Goal: Transaction & Acquisition: Subscribe to service/newsletter

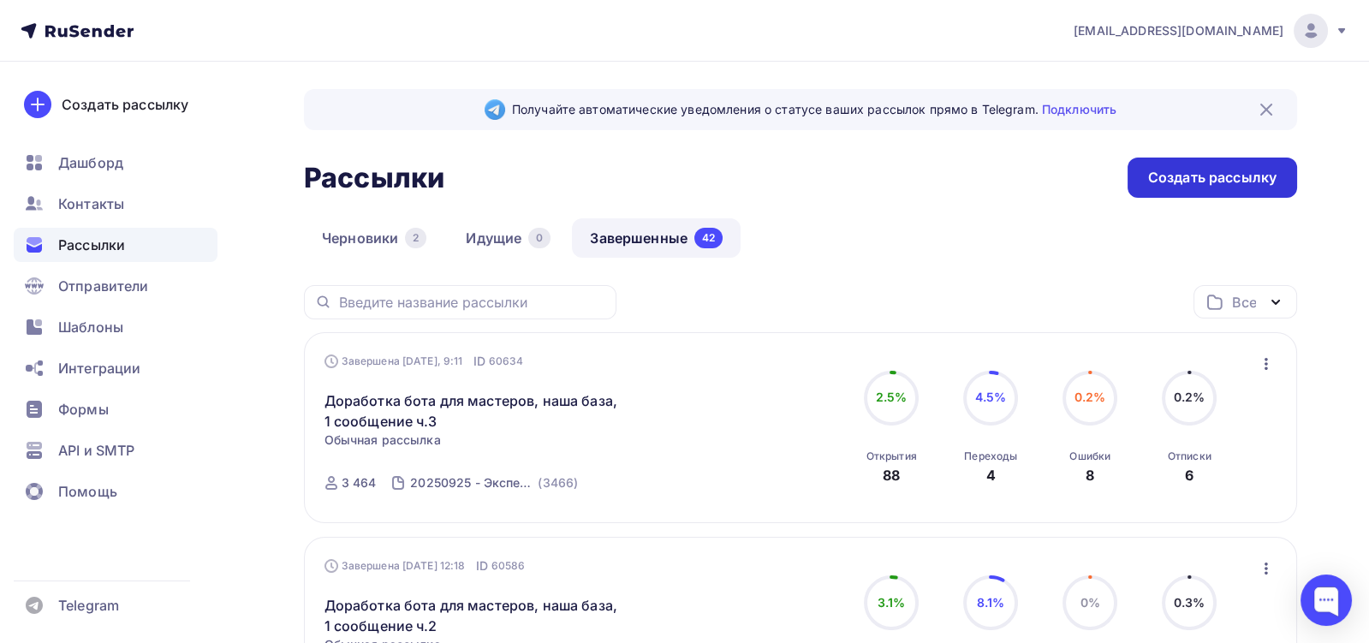
click at [1146, 171] on div "Создать рассылку" at bounding box center [1213, 178] width 170 height 40
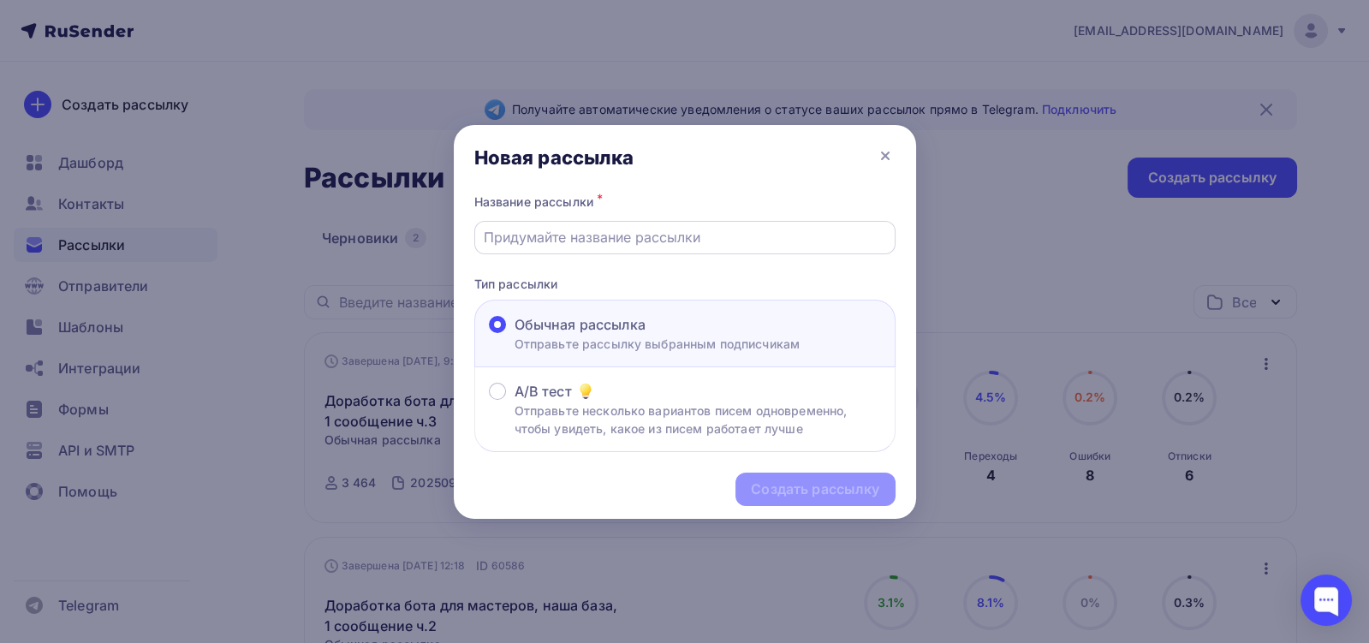
click at [623, 234] on input "text" at bounding box center [685, 237] width 402 height 21
paste input "Доработка бота для мастеров, наша база, 1 сообщение ч.3"
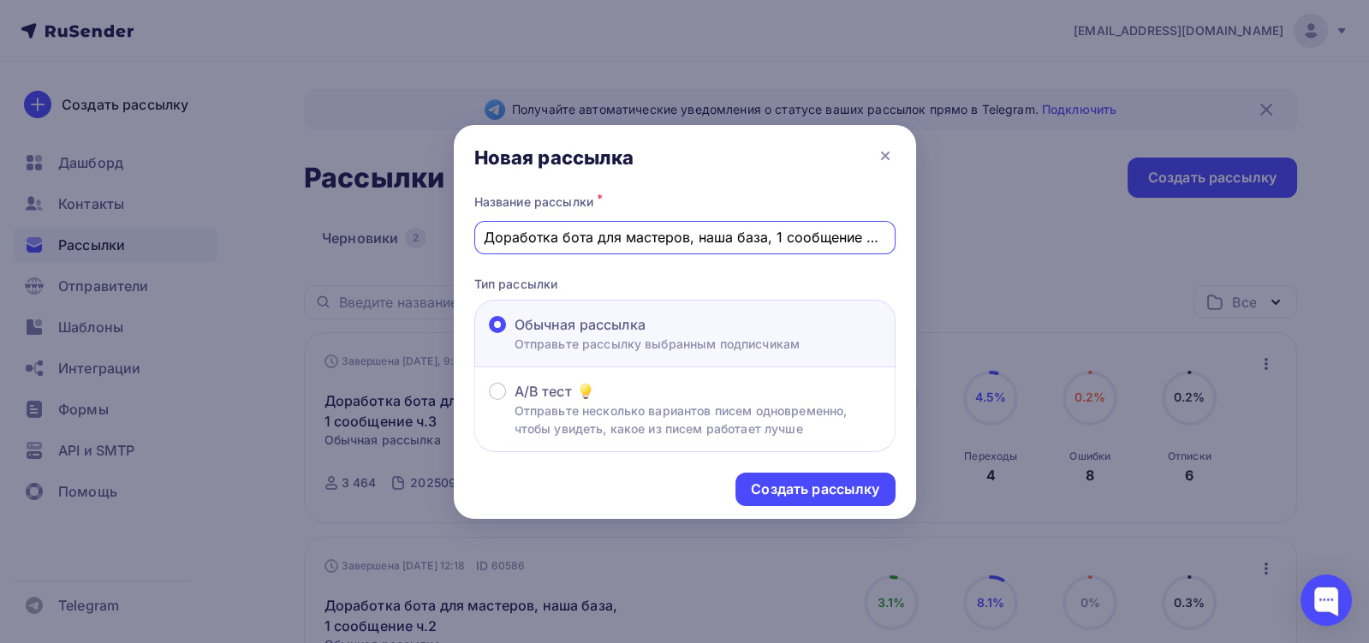
drag, startPoint x: 700, startPoint y: 236, endPoint x: 890, endPoint y: 234, distance: 190.1
click at [892, 235] on div "Доработка бота для мастеров, наша база, 1 сообщение ч.3" at bounding box center [684, 237] width 421 height 33
drag, startPoint x: 889, startPoint y: 234, endPoint x: 708, endPoint y: 233, distance: 180.7
click at [708, 233] on div "Доработка бота для мастеров, наша база, 1 сообщение ч.3" at bounding box center [684, 237] width 421 height 33
drag, startPoint x: 698, startPoint y: 241, endPoint x: 761, endPoint y: 240, distance: 63.4
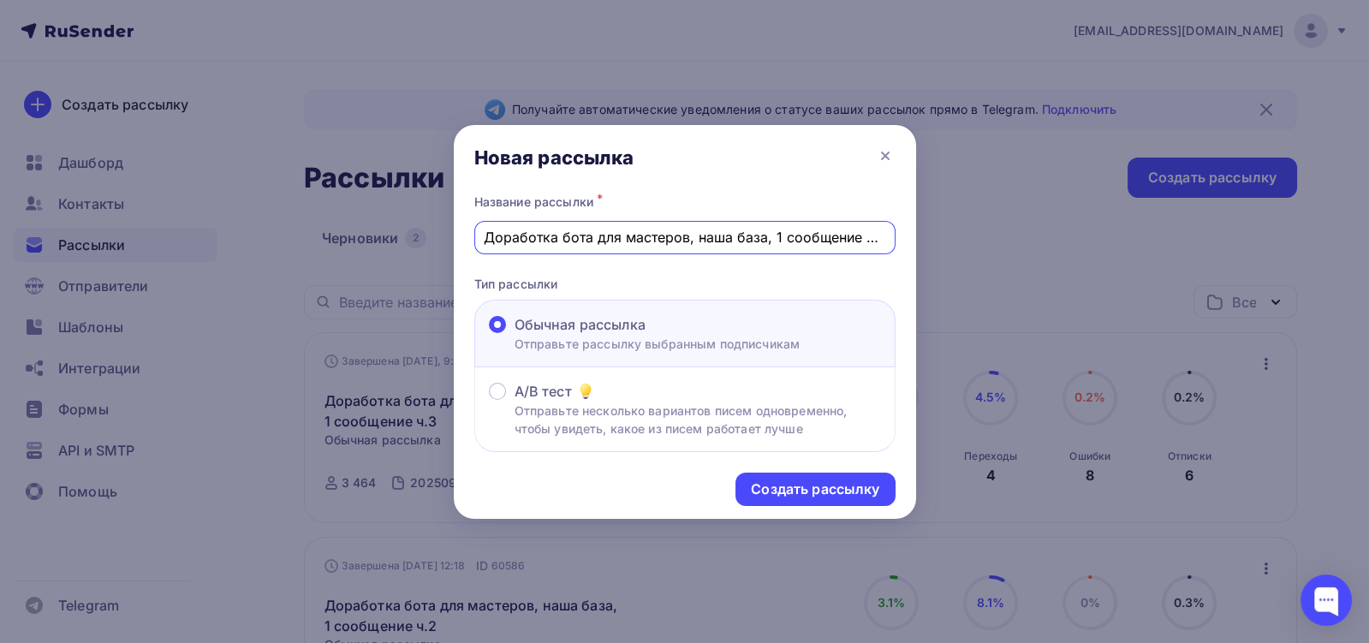
click at [761, 240] on input "Доработка бота для мастеров, наша база, 1 сообщение ч.3" at bounding box center [685, 237] width 402 height 21
drag, startPoint x: 862, startPoint y: 235, endPoint x: 897, endPoint y: 235, distance: 35.1
click at [897, 235] on div "Название рассылки * Доработка бота для [PERSON_NAME] и [PERSON_NAME], 1 сообщен…" at bounding box center [685, 321] width 462 height 263
click at [854, 235] on input "Доработка бота для [PERSON_NAME] и [PERSON_NAME], 1 сообщение ч.3" at bounding box center [685, 237] width 402 height 21
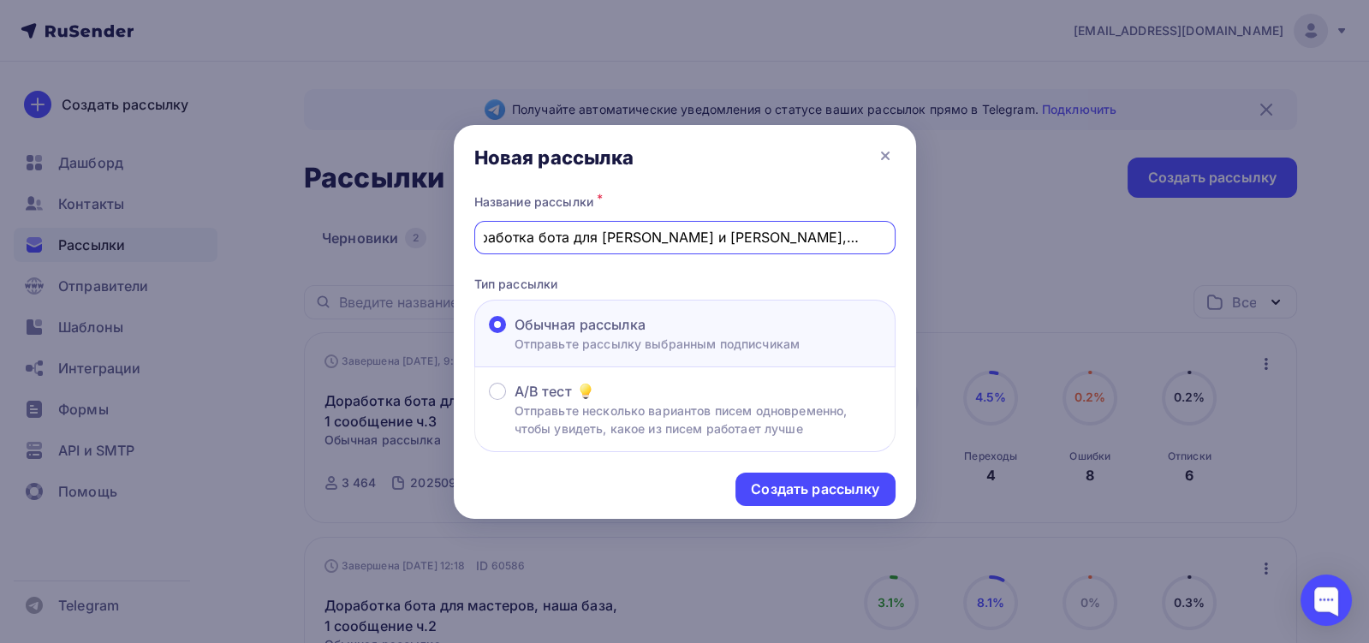
drag, startPoint x: 859, startPoint y: 236, endPoint x: 902, endPoint y: 226, distance: 44.9
click at [893, 229] on div "Доработка бота для [PERSON_NAME] и [PERSON_NAME], 1 сообщение ч.3" at bounding box center [684, 237] width 421 height 33
type input "Доработка бота для [PERSON_NAME] и [PERSON_NAME], 1 сообщение"
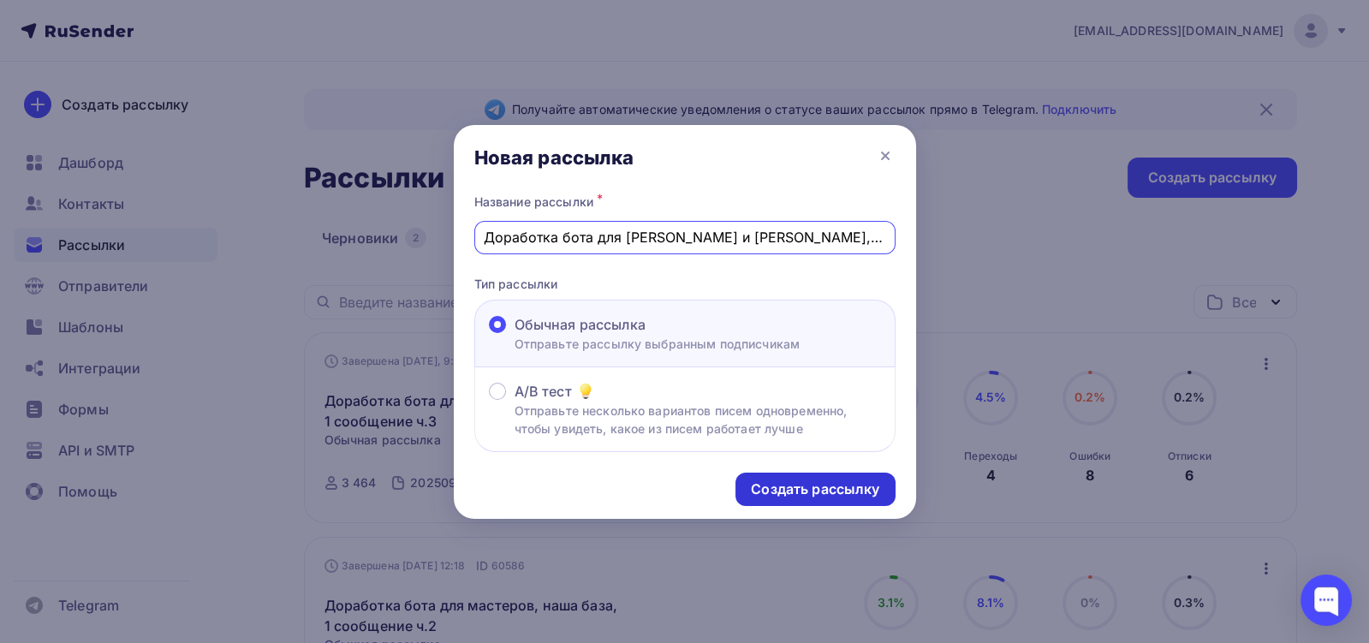
click at [804, 491] on div "Создать рассылку" at bounding box center [815, 489] width 128 height 20
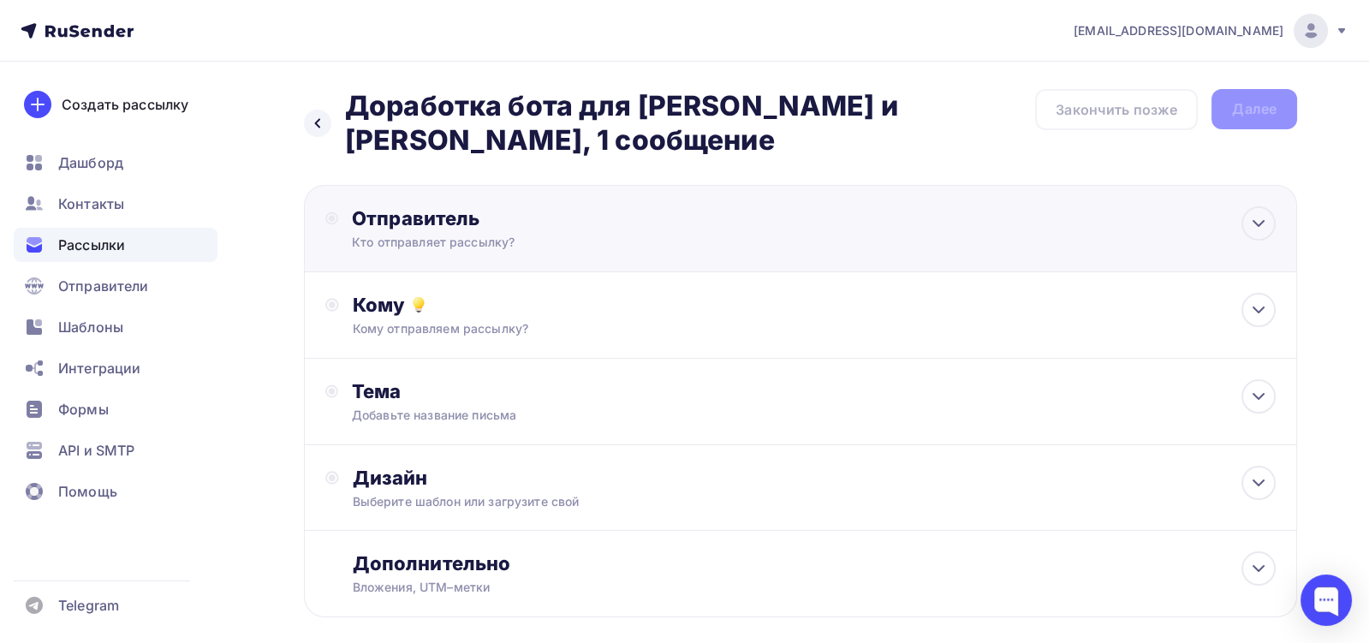
click at [758, 235] on div "Отправитель Кто отправляет рассылку? Email * [EMAIL_ADDRESS][DOMAIN_NAME] [EMAI…" at bounding box center [800, 228] width 993 height 87
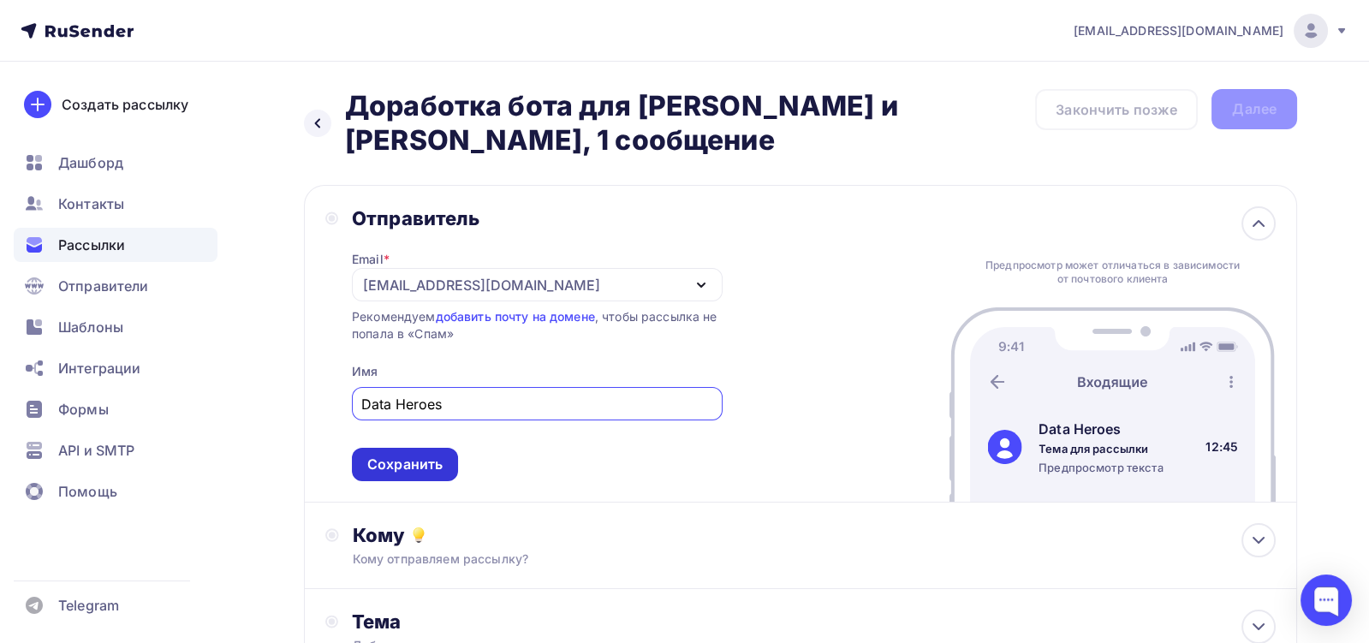
type input "Data Heroes"
click at [426, 458] on div "Сохранить" at bounding box center [404, 465] width 75 height 20
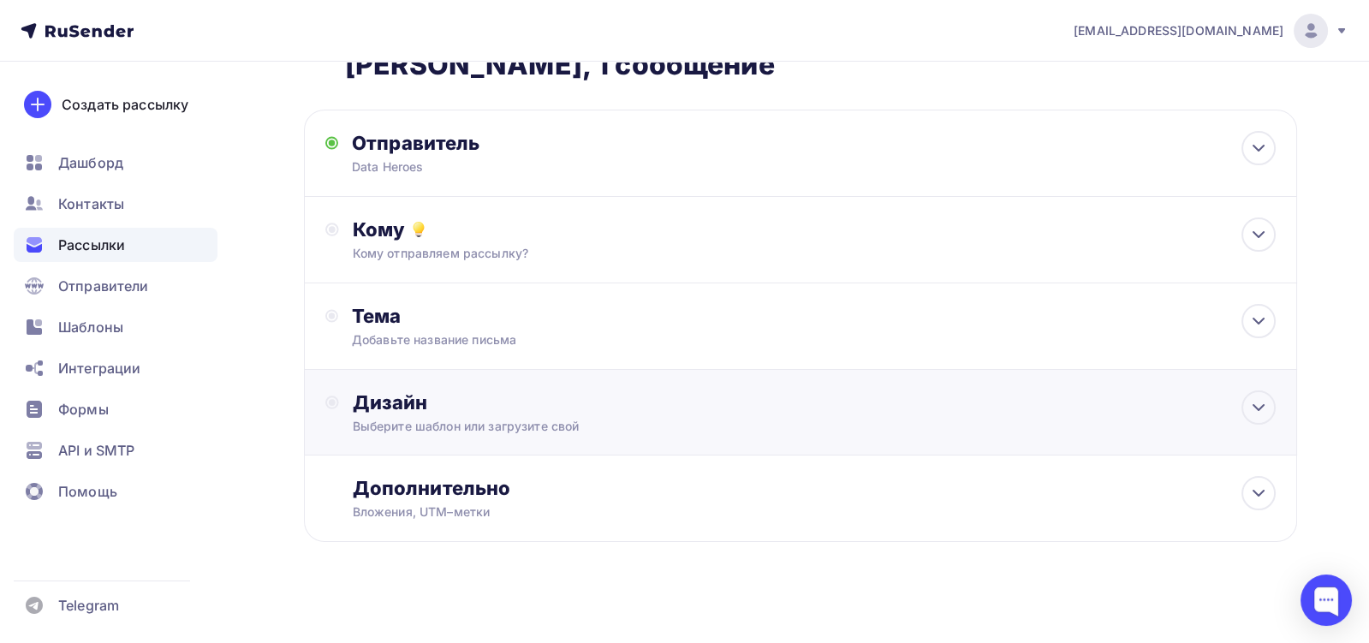
scroll to position [85, 0]
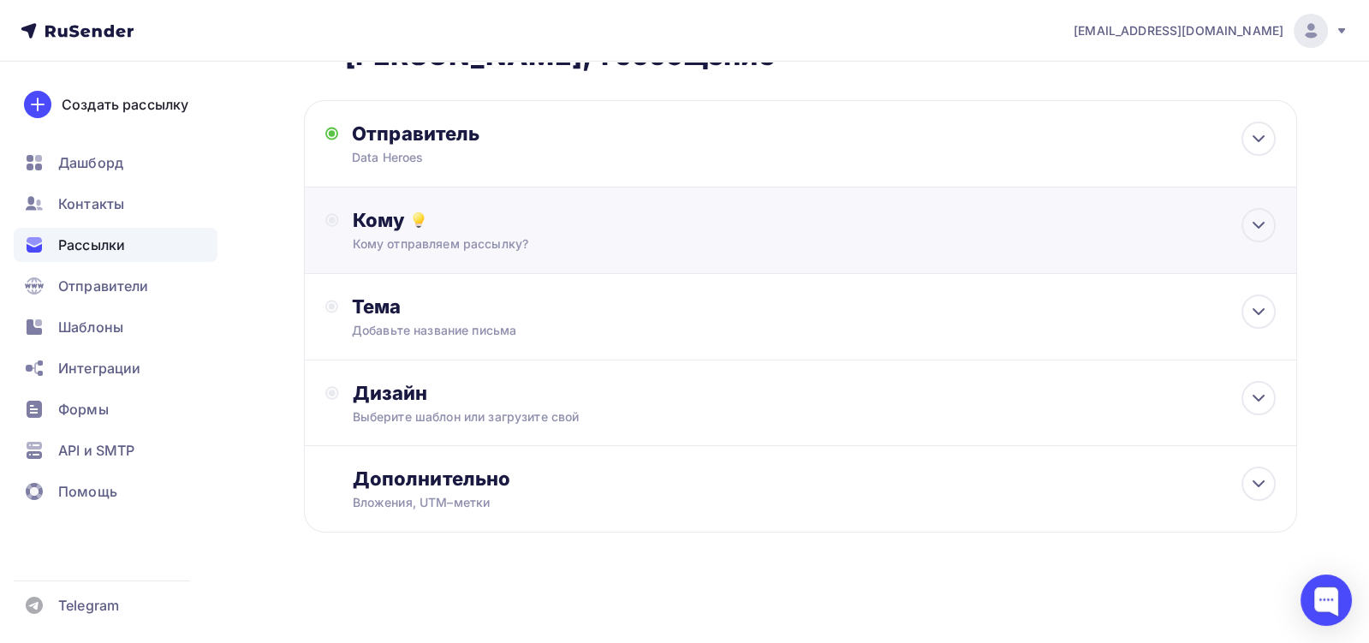
click at [486, 238] on div "Кому отправляем рассылку?" at bounding box center [768, 243] width 831 height 17
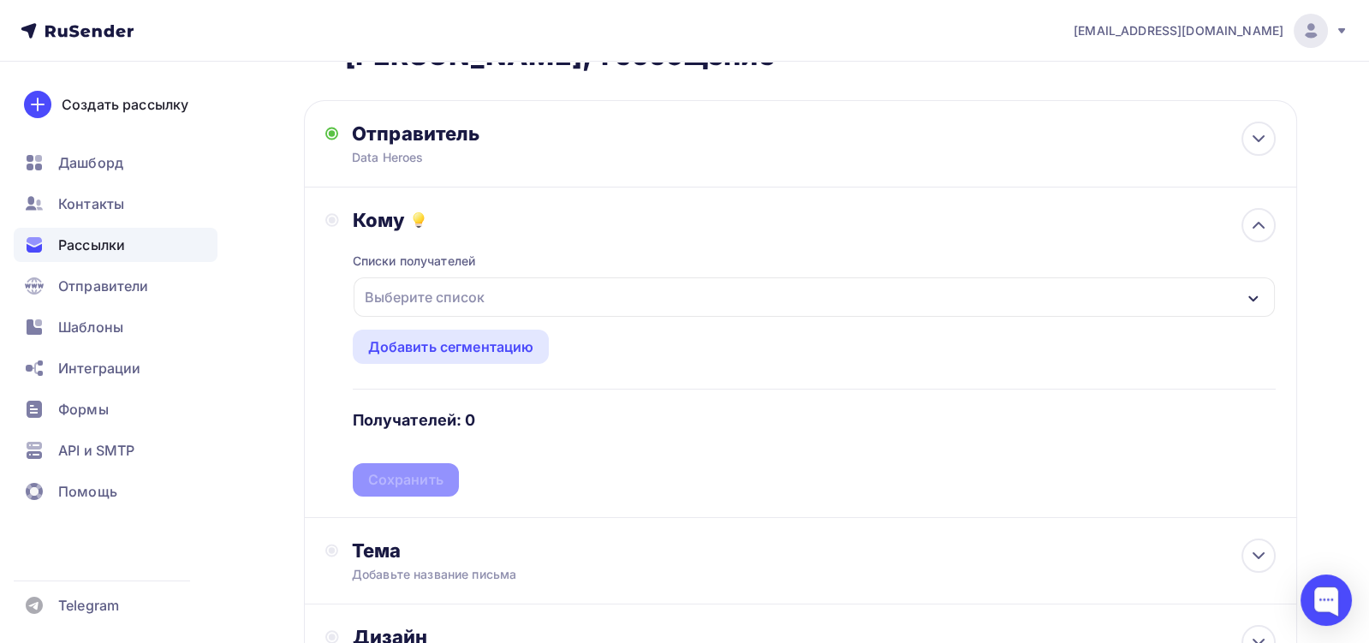
click at [481, 295] on div "Выберите список" at bounding box center [425, 297] width 134 height 31
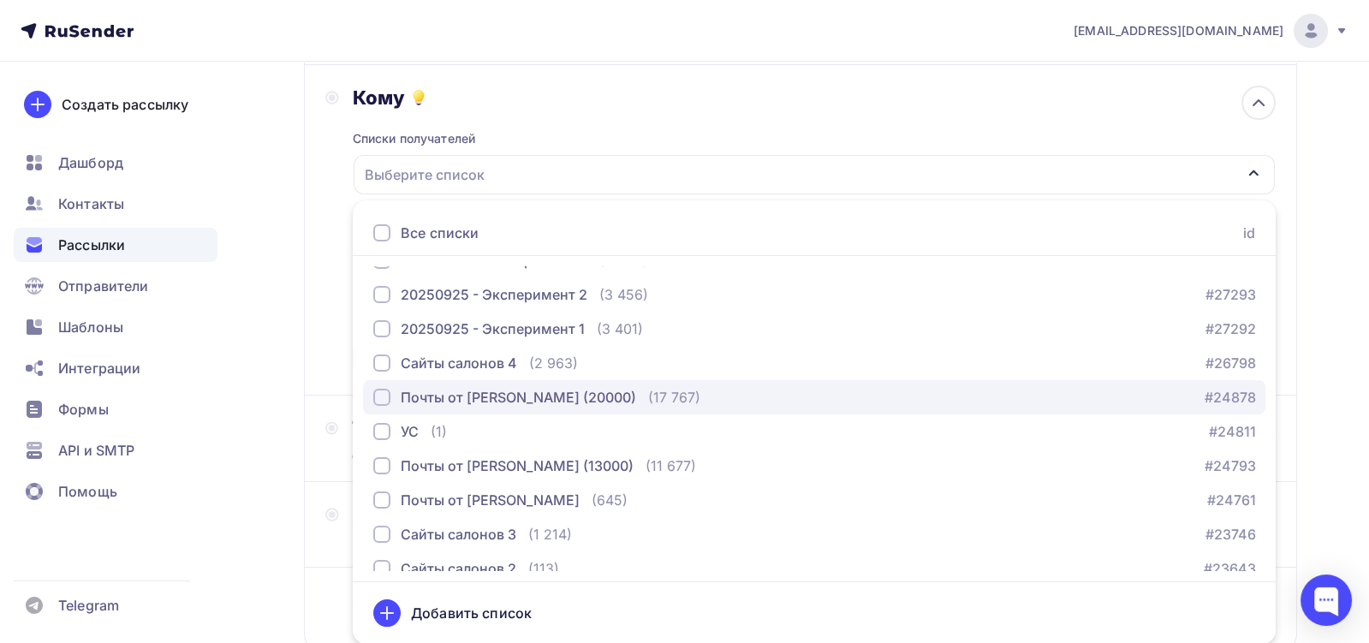
scroll to position [21, 0]
click at [499, 402] on div "Почты от [PERSON_NAME] (20000)" at bounding box center [518, 399] width 235 height 21
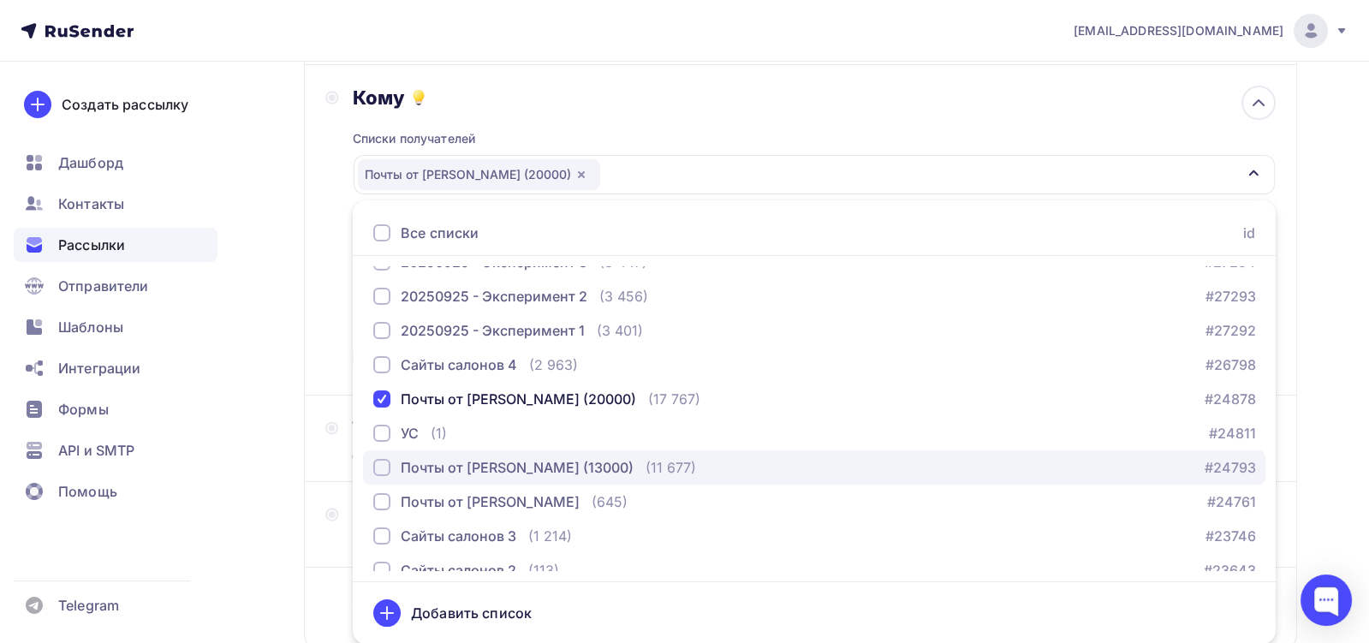
click at [454, 468] on div "Почты от [PERSON_NAME] (13000)" at bounding box center [517, 467] width 233 height 21
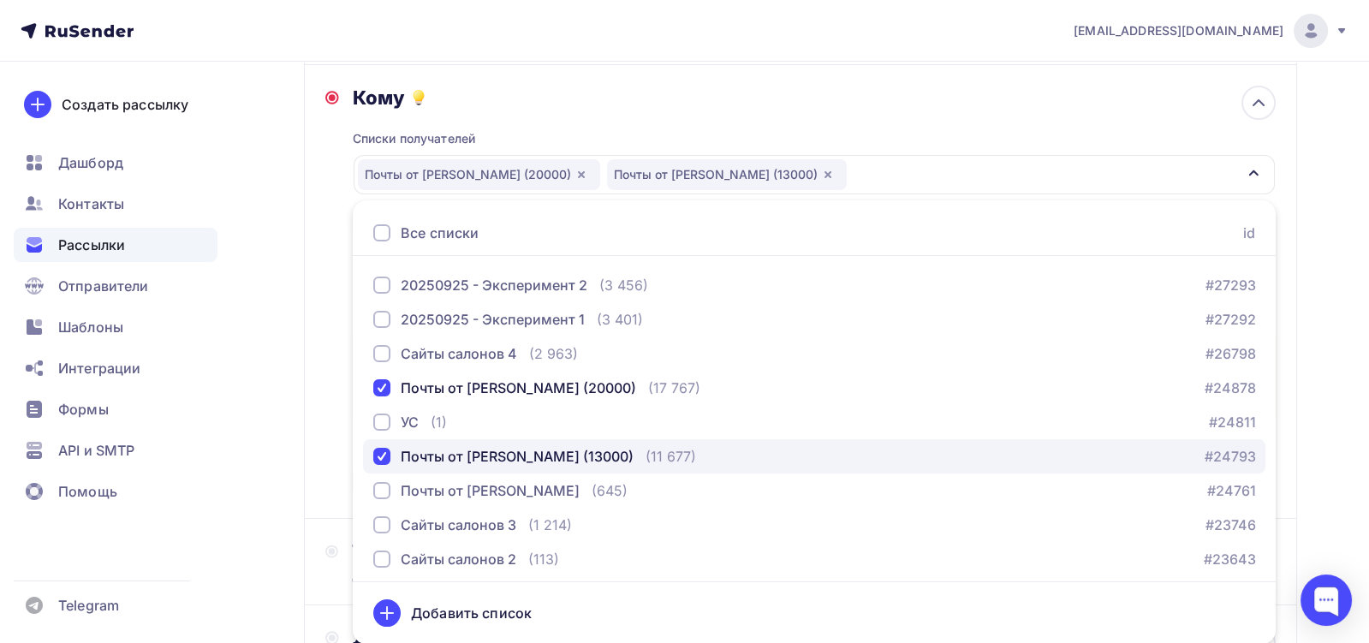
scroll to position [0, 0]
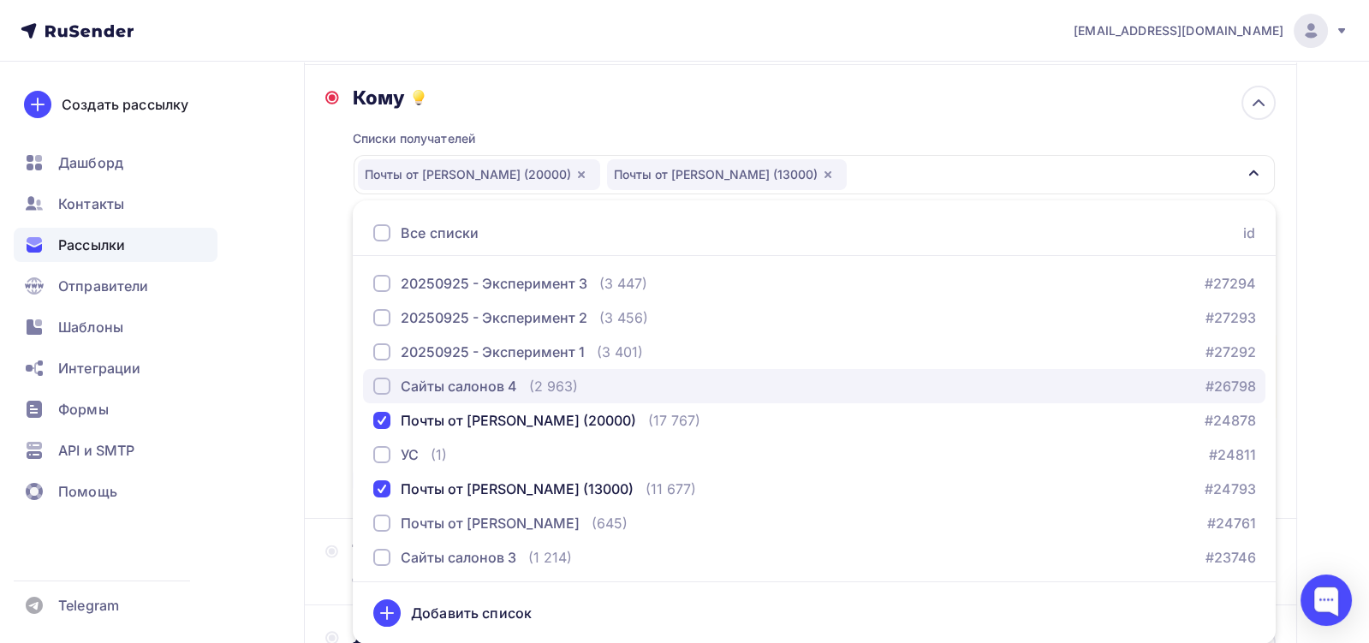
click at [451, 396] on div "Сайты салонов 4" at bounding box center [459, 386] width 116 height 21
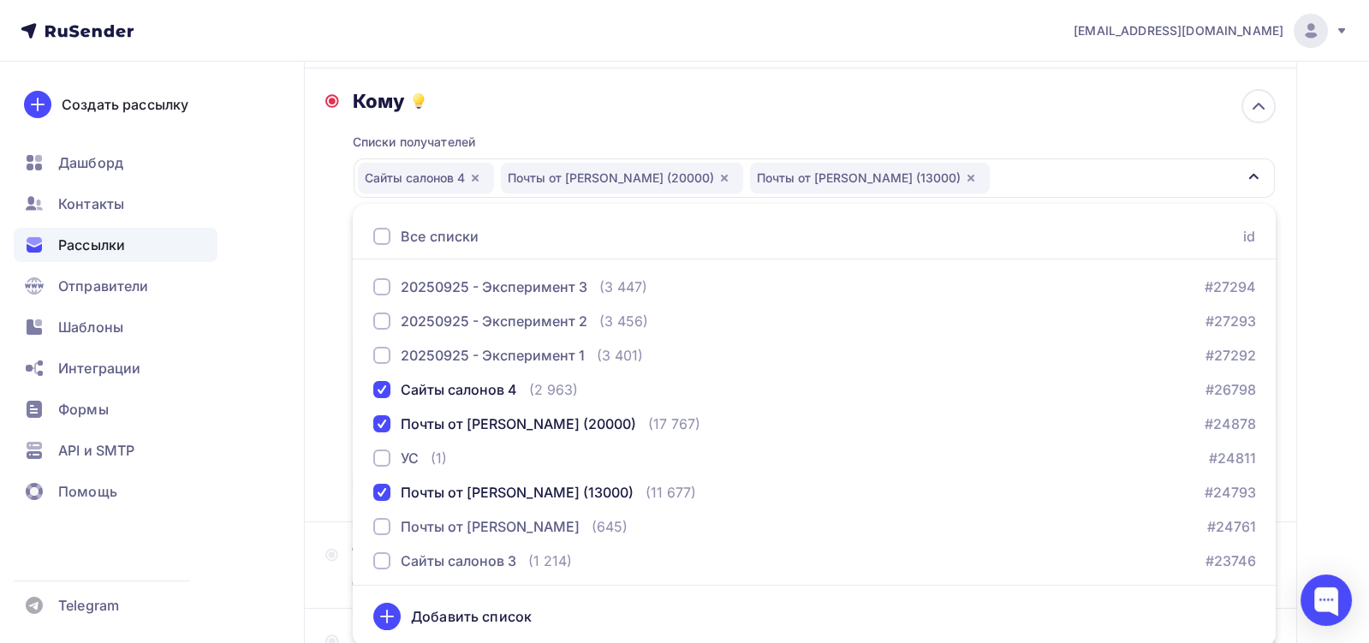
click at [1309, 423] on div "Назад Доработка бота для [PERSON_NAME] и [PERSON_NAME], 1 сообщение Доработка б…" at bounding box center [684, 374] width 1369 height 1033
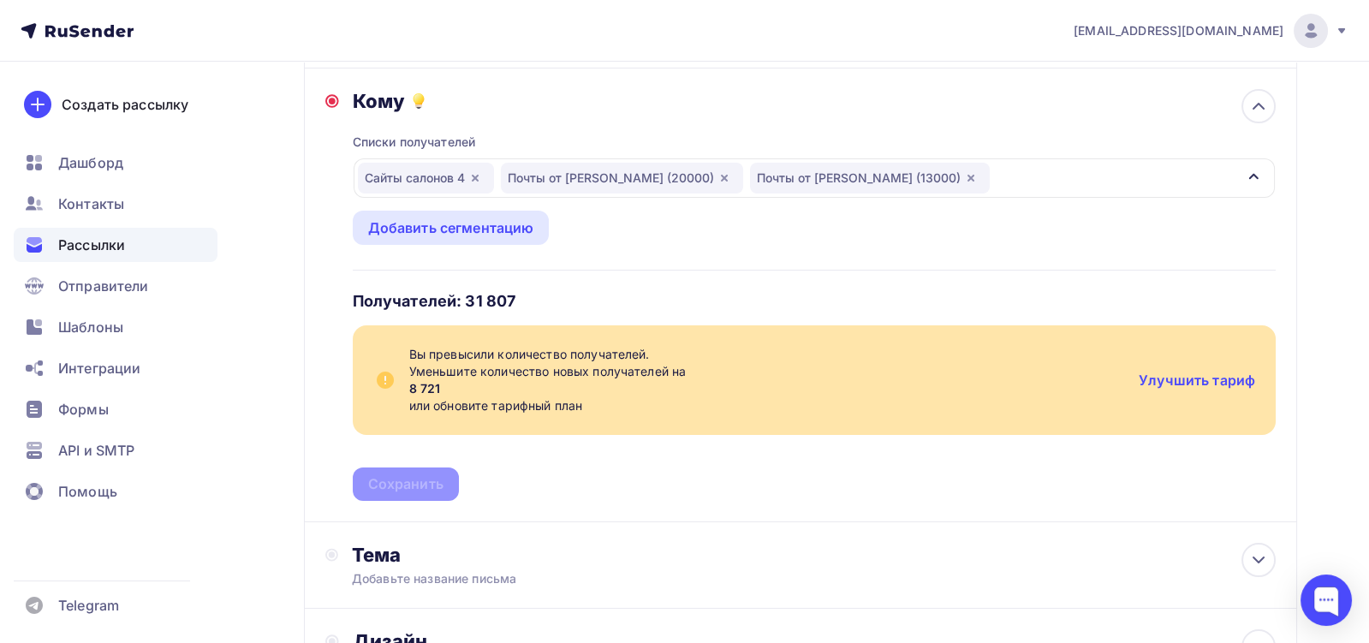
click at [501, 397] on span "Уменьшите количество новых получателей на 8 721 или обновите тарифный план" at bounding box center [767, 388] width 716 height 51
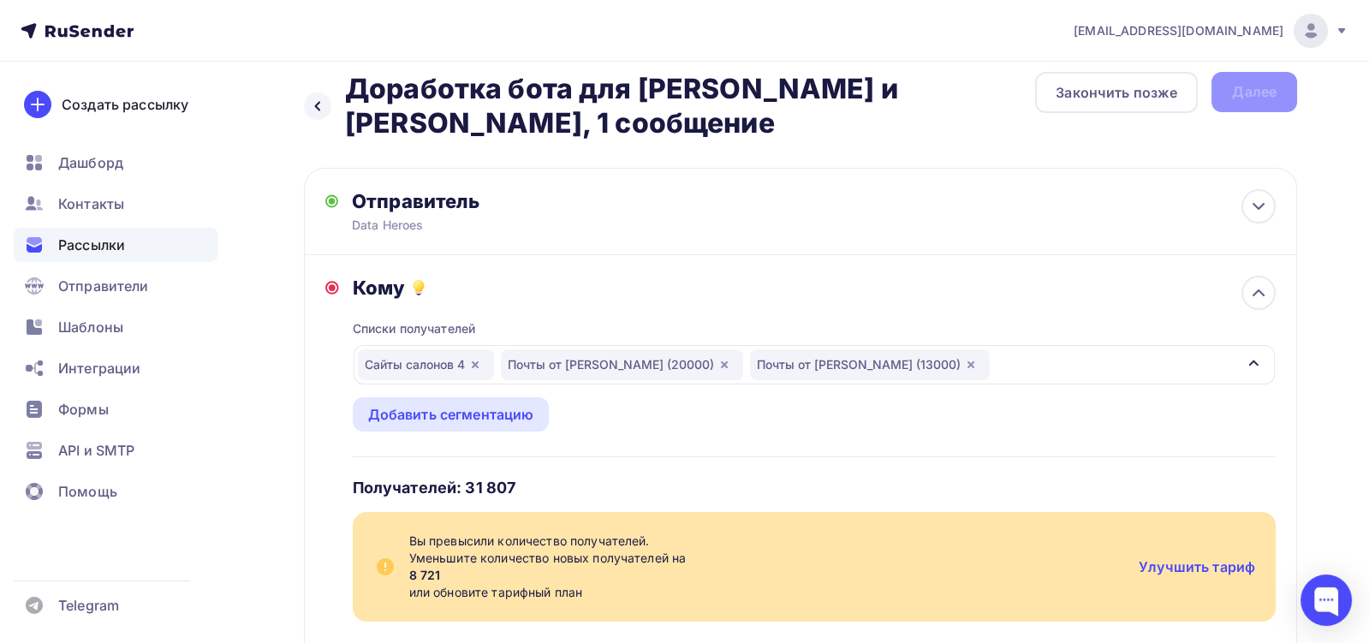
scroll to position [21, 0]
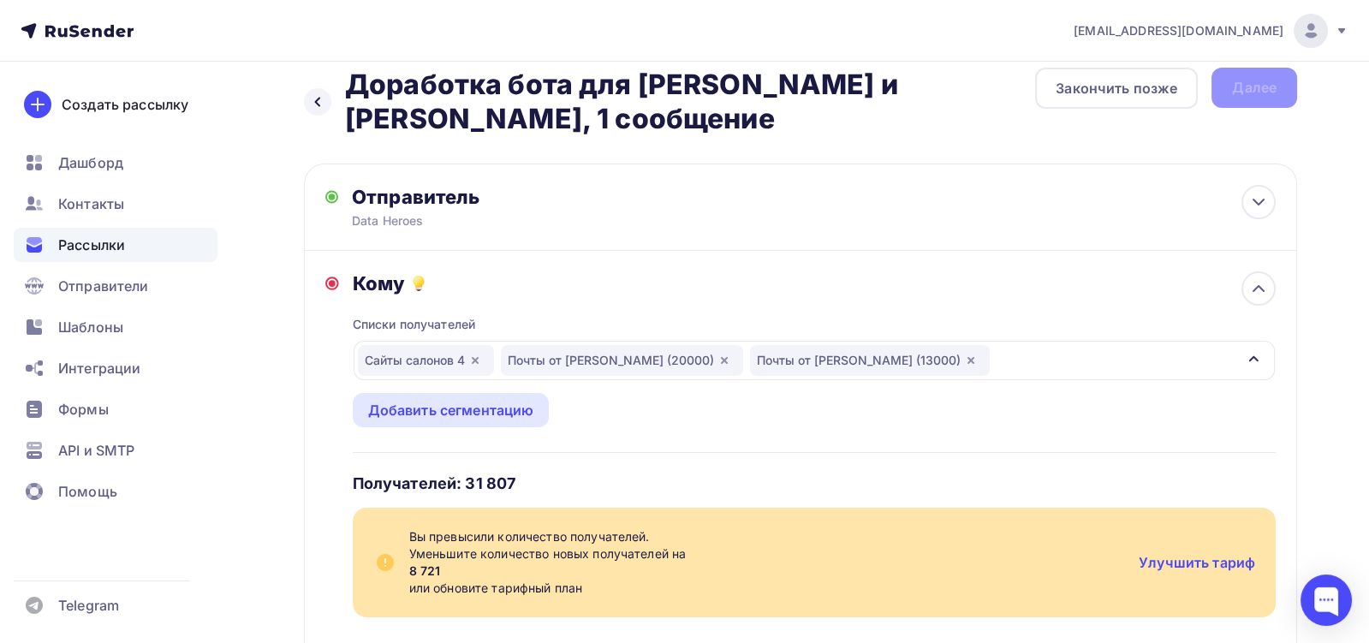
click at [964, 360] on icon "button" at bounding box center [971, 361] width 14 height 14
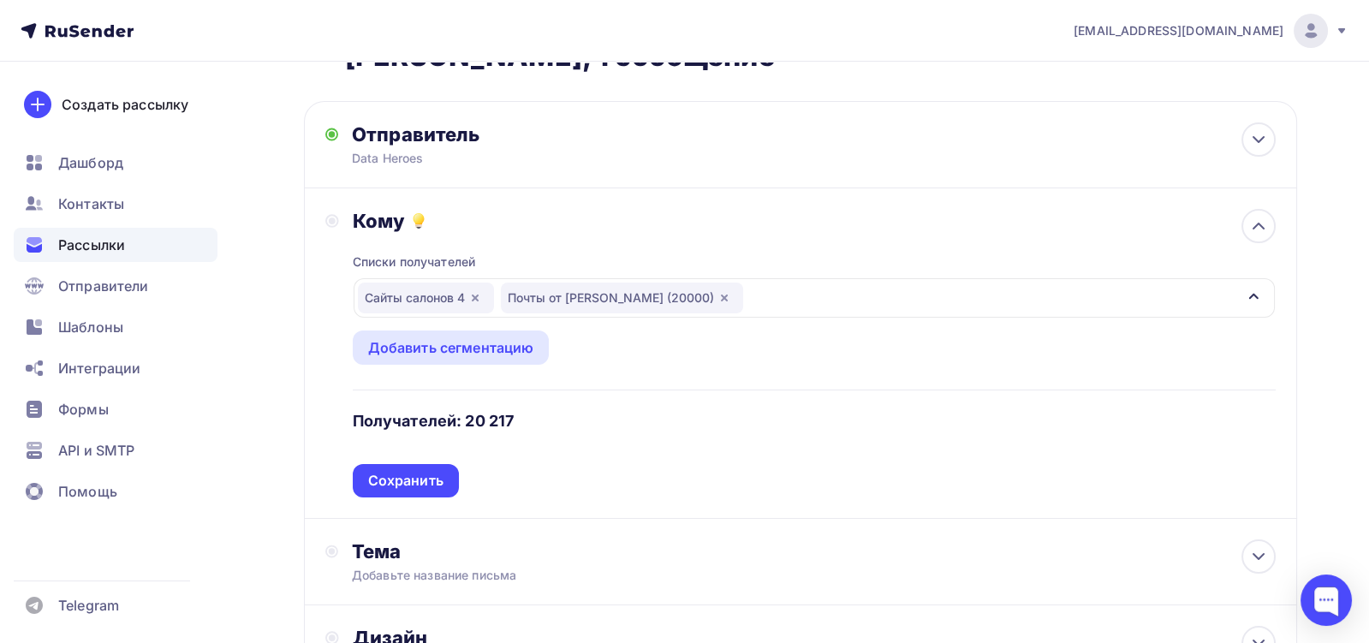
scroll to position [85, 0]
click at [426, 480] on div "Сохранить" at bounding box center [405, 480] width 75 height 20
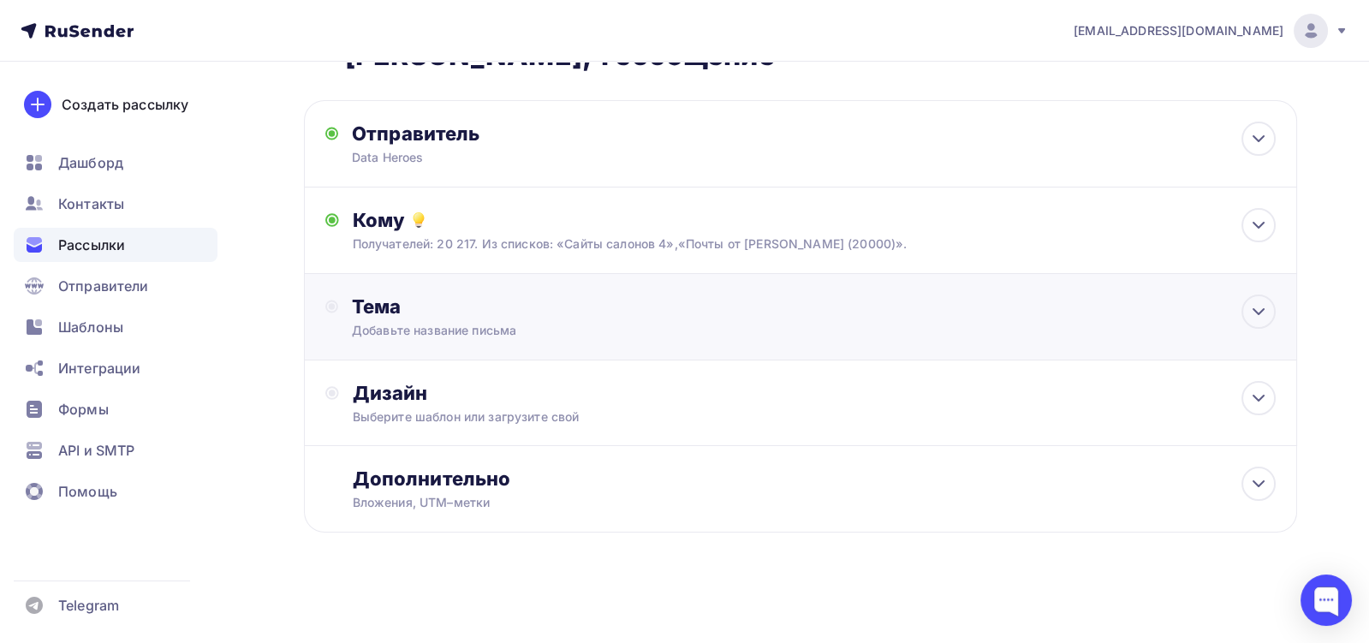
click at [547, 331] on div "Добавьте название письма" at bounding box center [504, 330] width 305 height 17
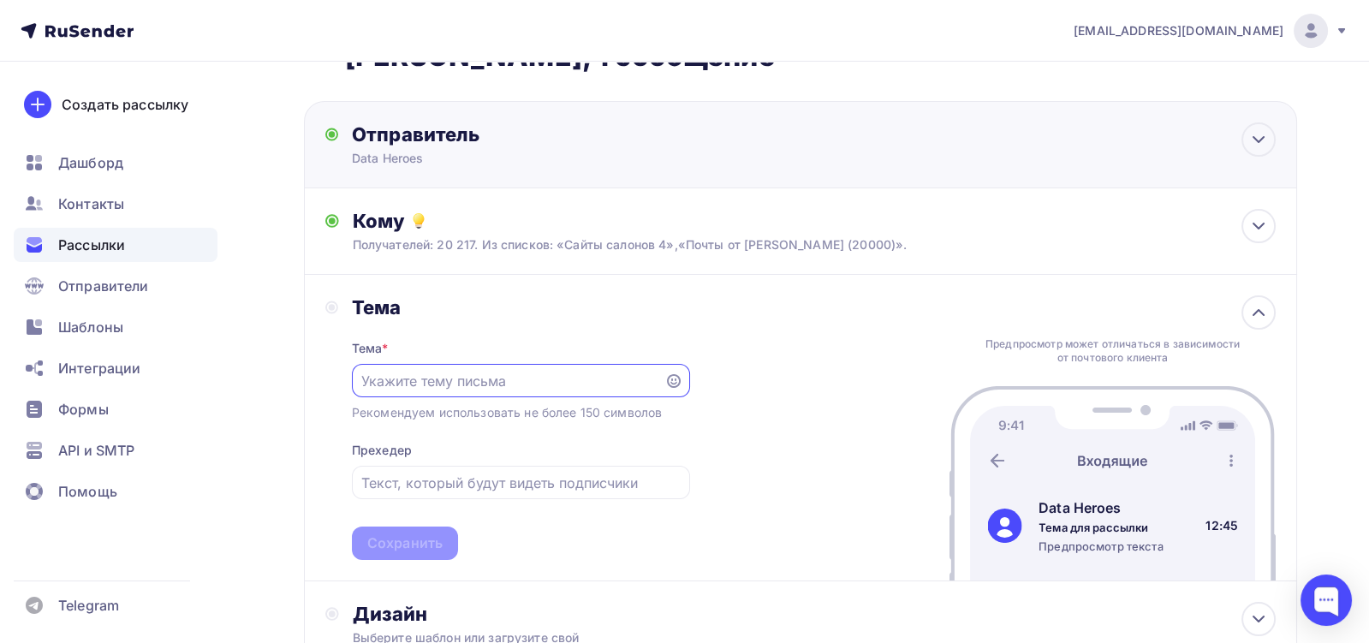
scroll to position [0, 0]
click at [429, 371] on input "text" at bounding box center [507, 381] width 293 height 21
paste input "Хотите, чтобы мастер продавал, но без давления?"
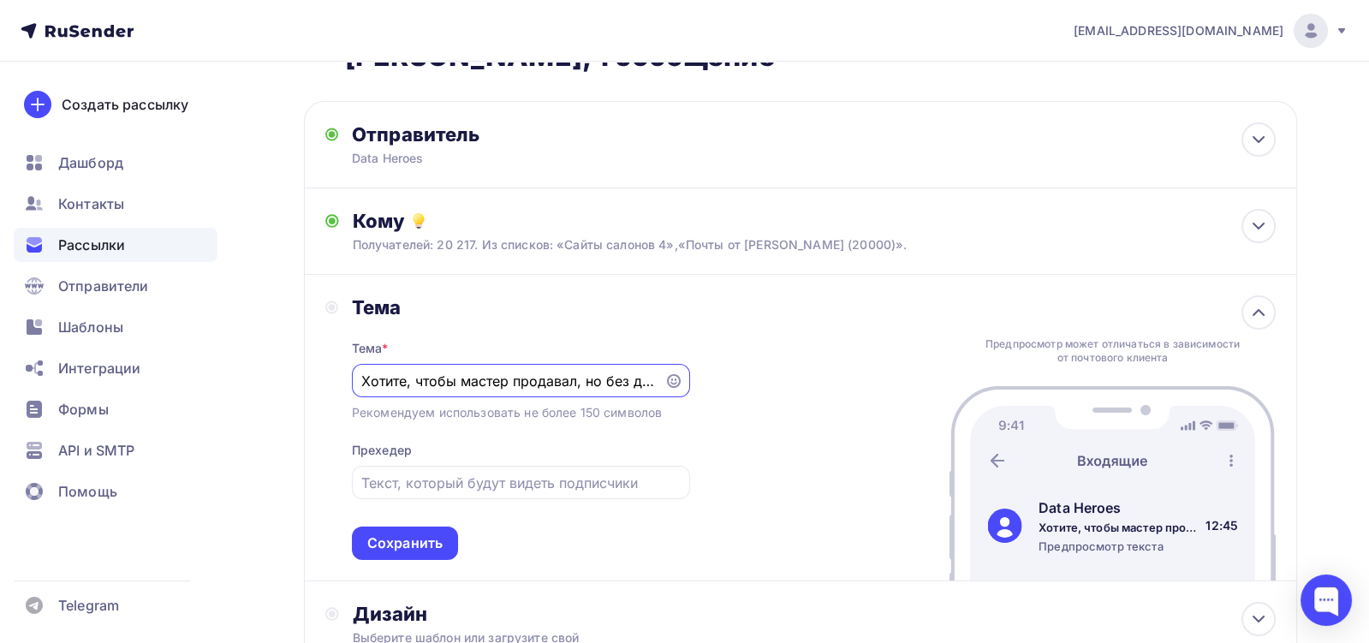
scroll to position [0, 46]
type input "Хотите, чтобы мастер продавал, но без давления?"
click at [468, 480] on input "text" at bounding box center [520, 483] width 319 height 21
paste input "Ваш мастер не продавец, но если он знает предпочтения клиента, то..."
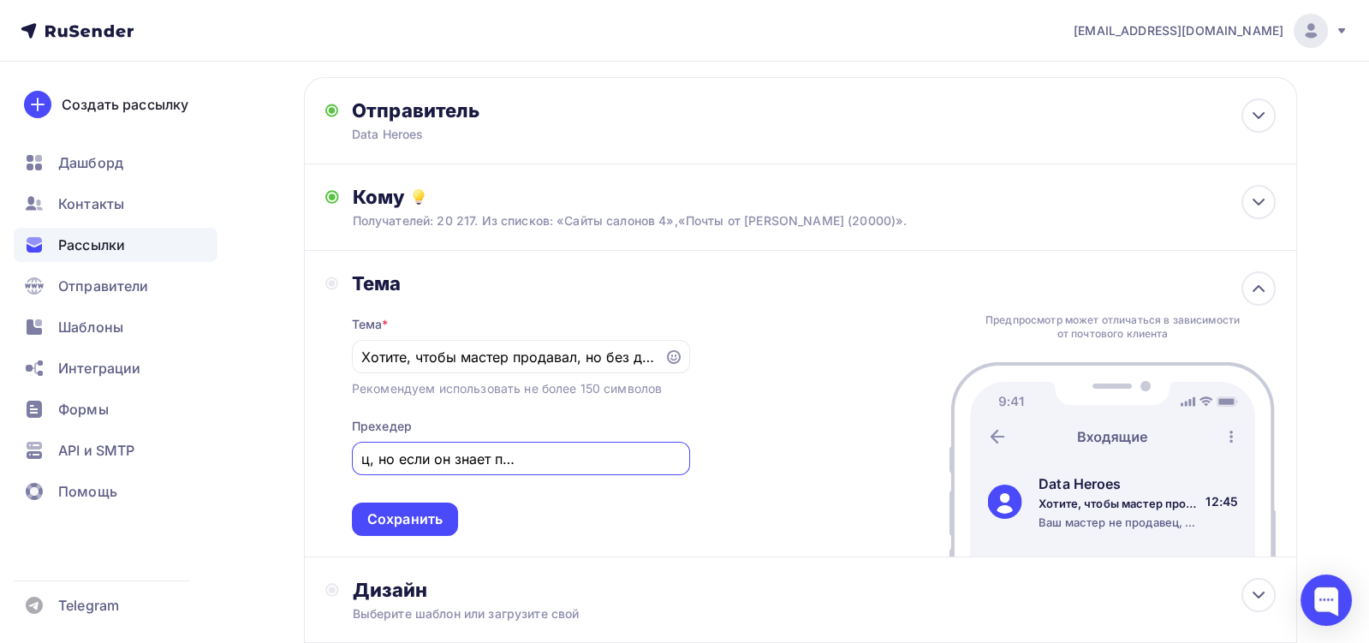
scroll to position [136, 0]
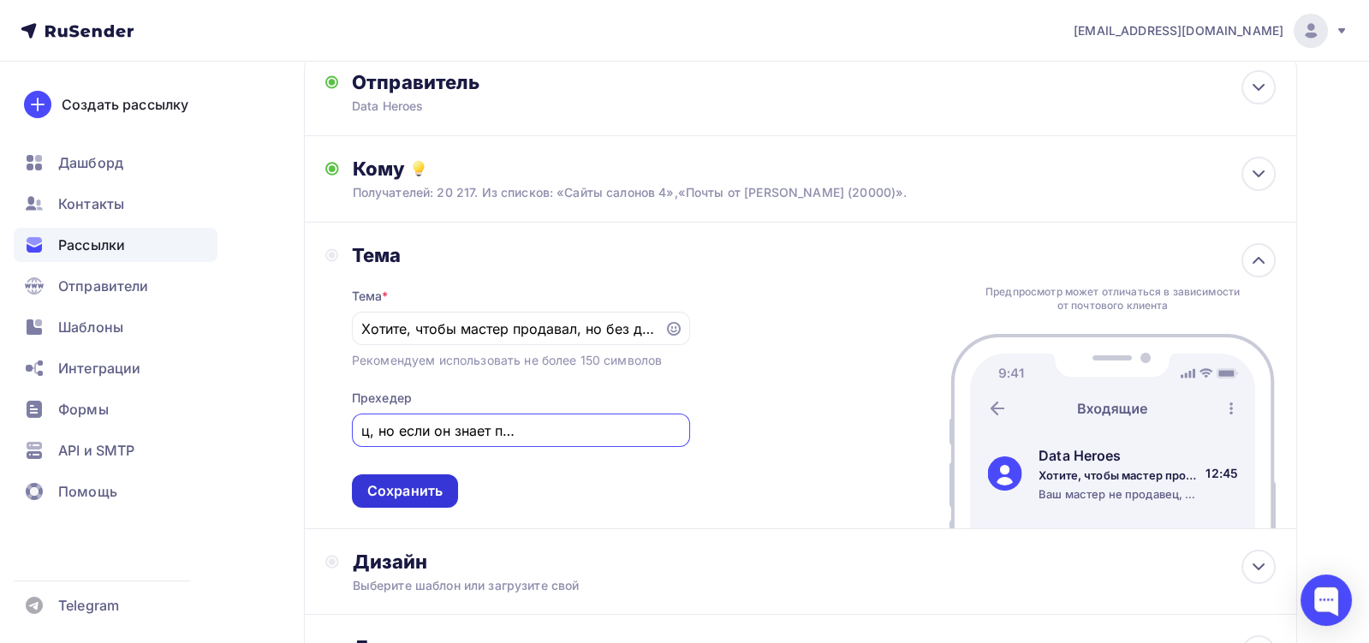
type input "Ваш мастер не продавец, но если он знает предпочтения клиента, то..."
click at [420, 490] on div "Сохранить" at bounding box center [404, 491] width 75 height 20
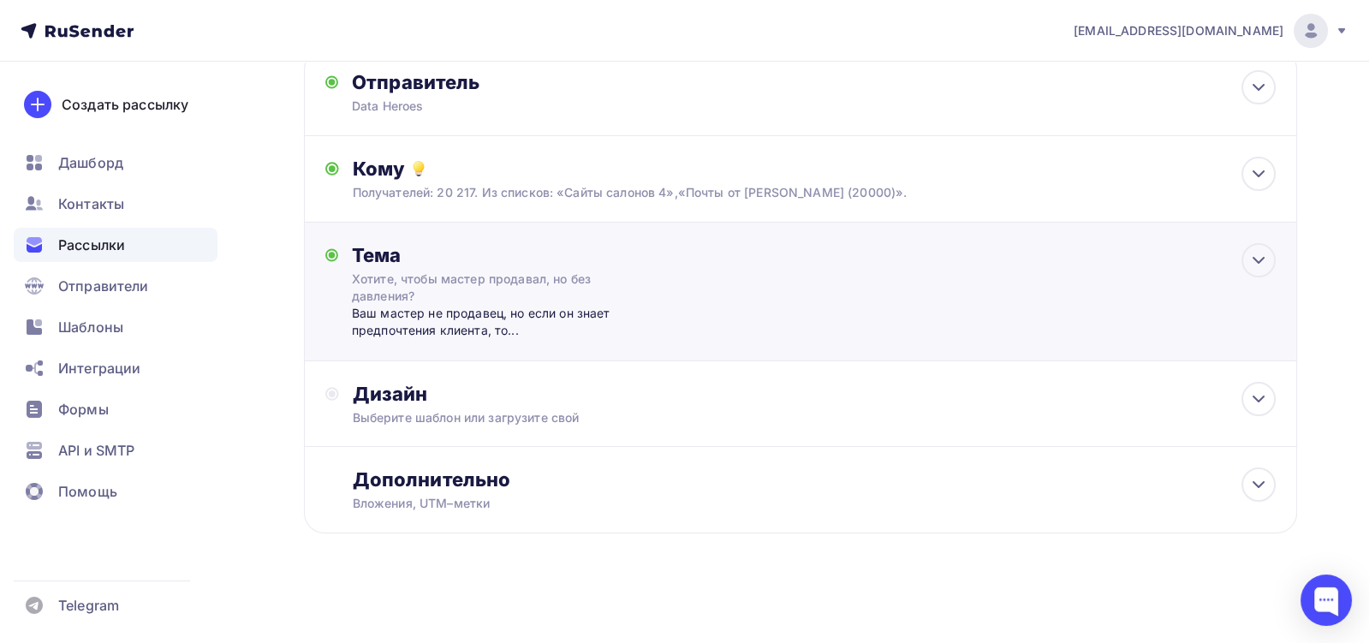
scroll to position [0, 0]
click at [499, 410] on div "Выберите шаблон или загрузите свой" at bounding box center [768, 417] width 831 height 17
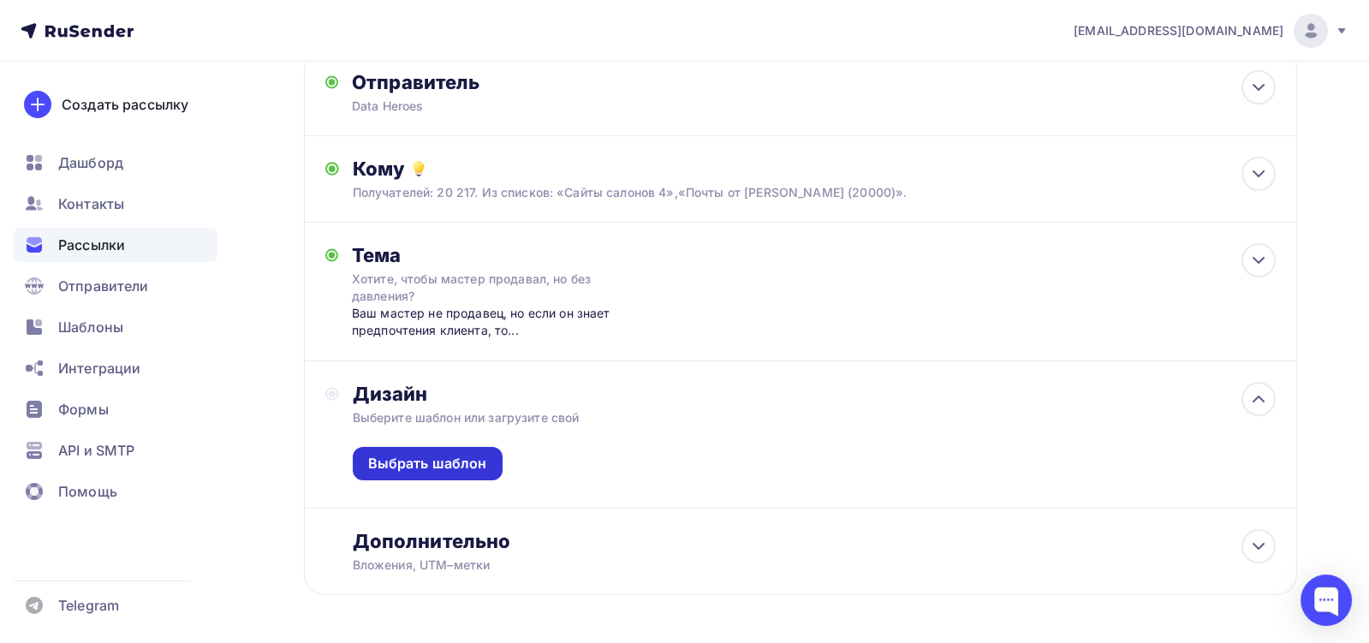
click at [479, 463] on div "Выбрать шаблон" at bounding box center [427, 464] width 119 height 20
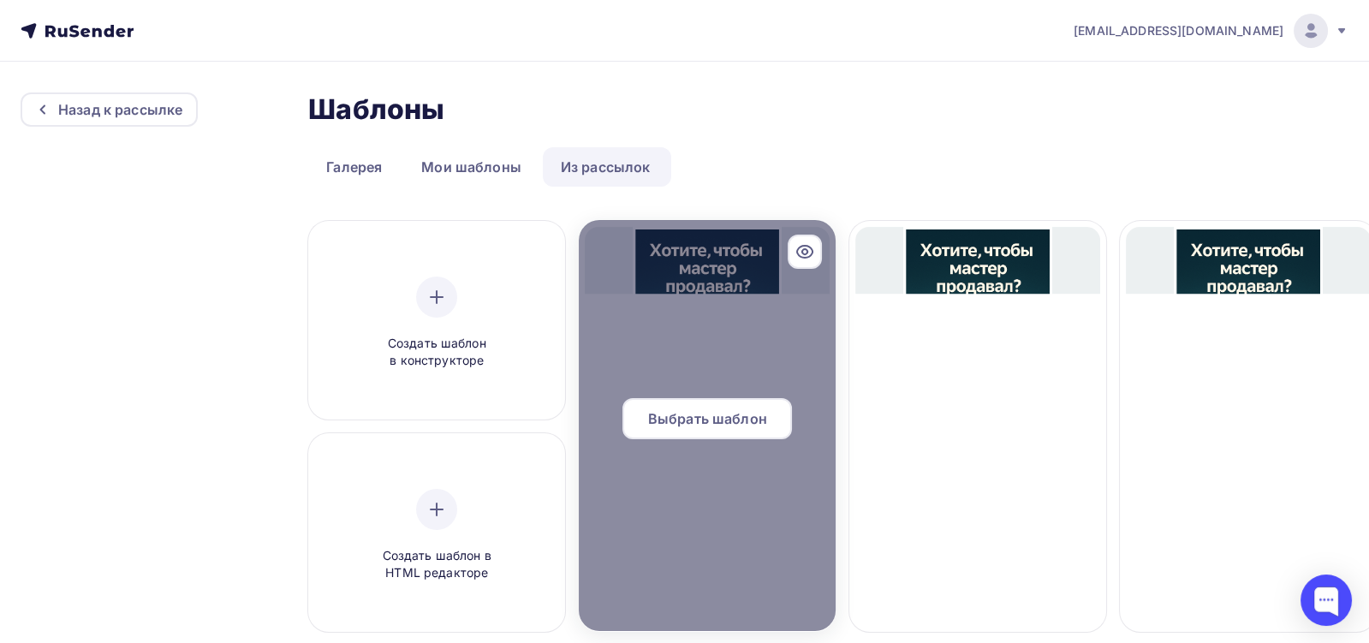
click at [753, 357] on div at bounding box center [707, 425] width 257 height 411
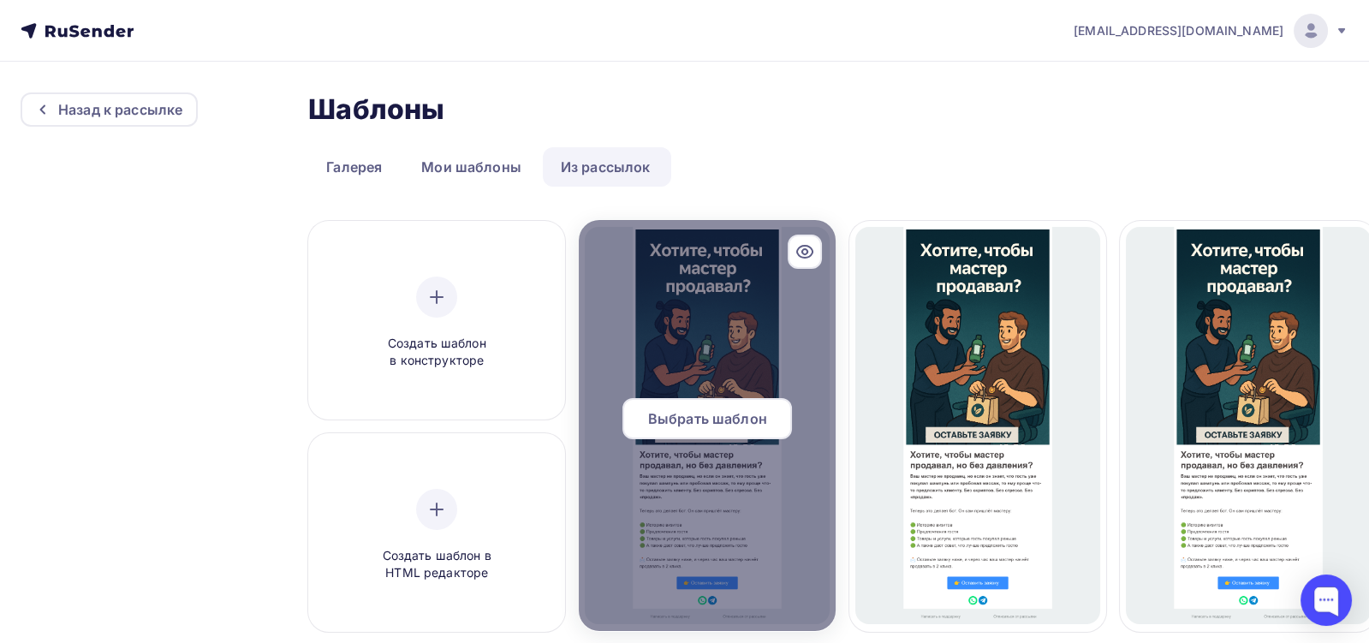
click at [709, 427] on span "Выбрать шаблон" at bounding box center [707, 418] width 119 height 21
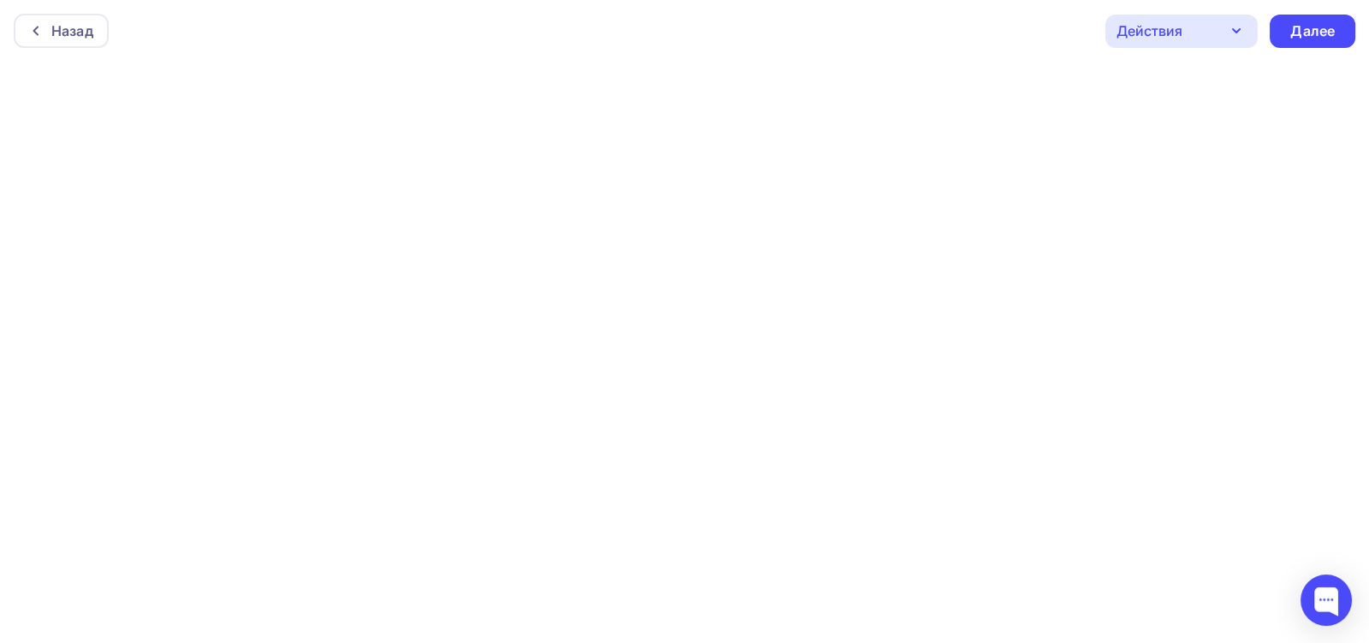
scroll to position [4, 0]
click at [1320, 22] on div "Далее" at bounding box center [1312, 27] width 45 height 20
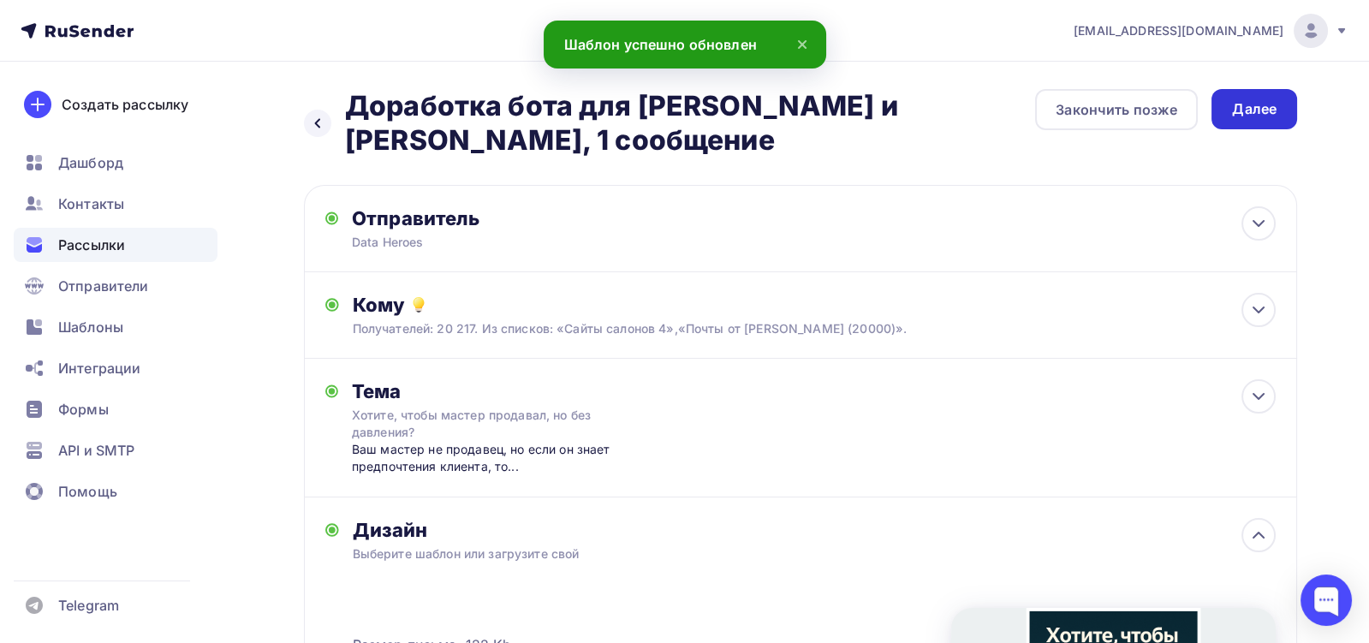
click at [1258, 110] on div "Далее" at bounding box center [1254, 109] width 45 height 20
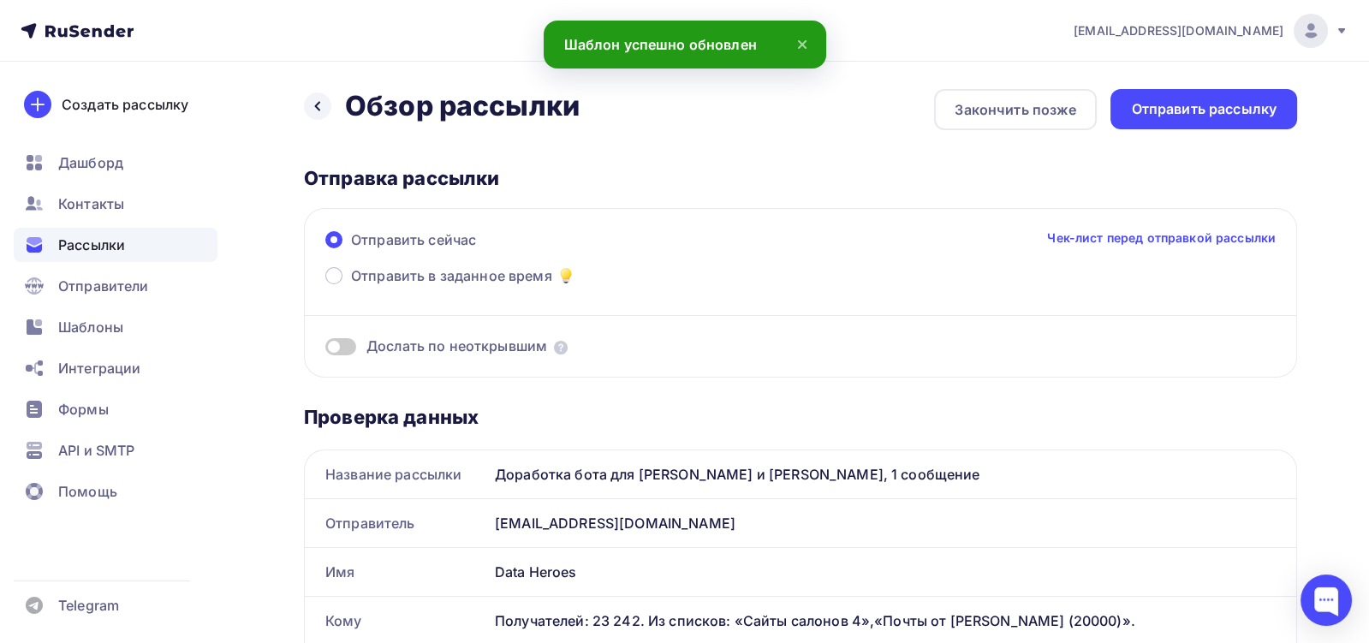
click at [1225, 122] on div "Отправить рассылку" at bounding box center [1204, 109] width 187 height 40
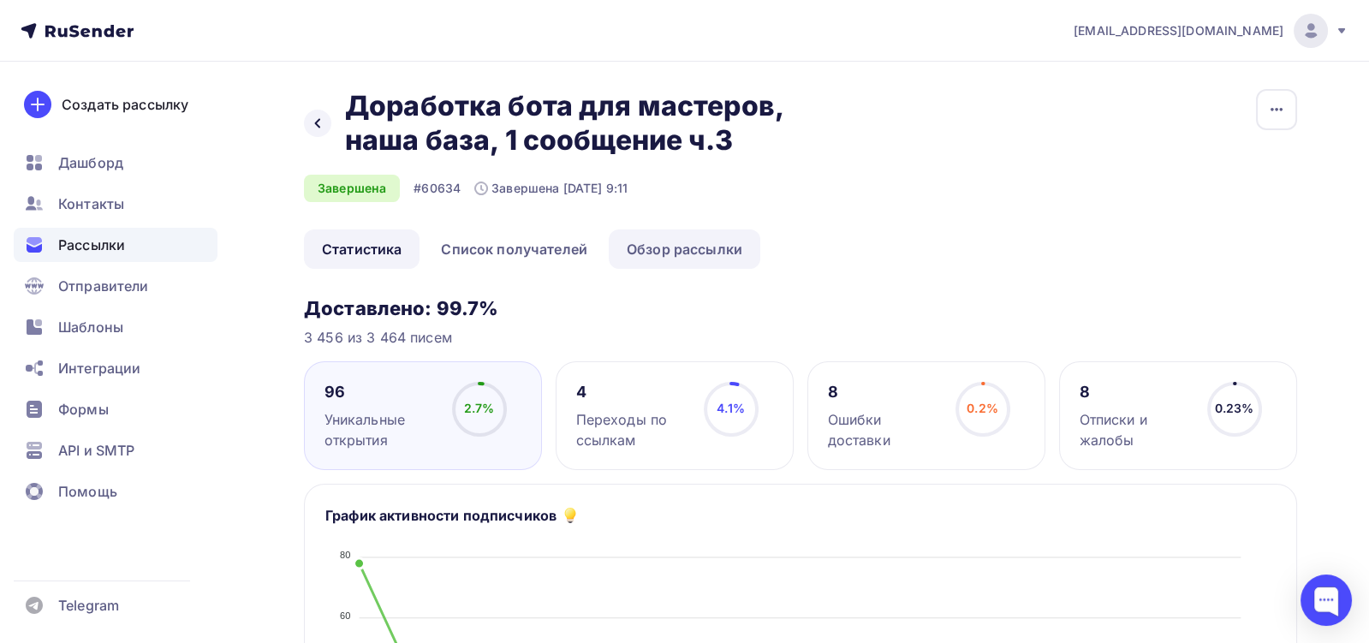
click at [634, 251] on link "Обзор рассылки" at bounding box center [685, 248] width 152 height 39
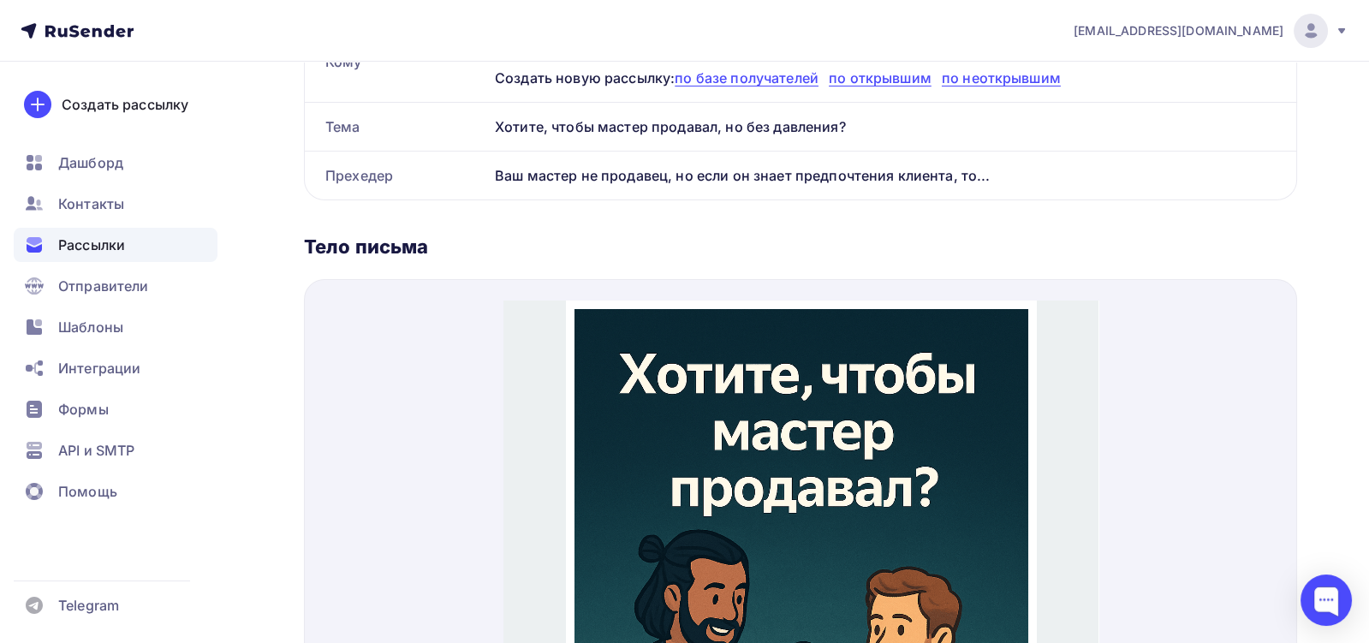
click at [621, 119] on div "Хотите, чтобы мастер продавал, но без давления?" at bounding box center [892, 127] width 808 height 48
click at [622, 119] on div "Хотите, чтобы мастер продавал, но без давления?" at bounding box center [892, 127] width 808 height 48
copy div "Хотите, чтобы мастер продавал, но без давления?"
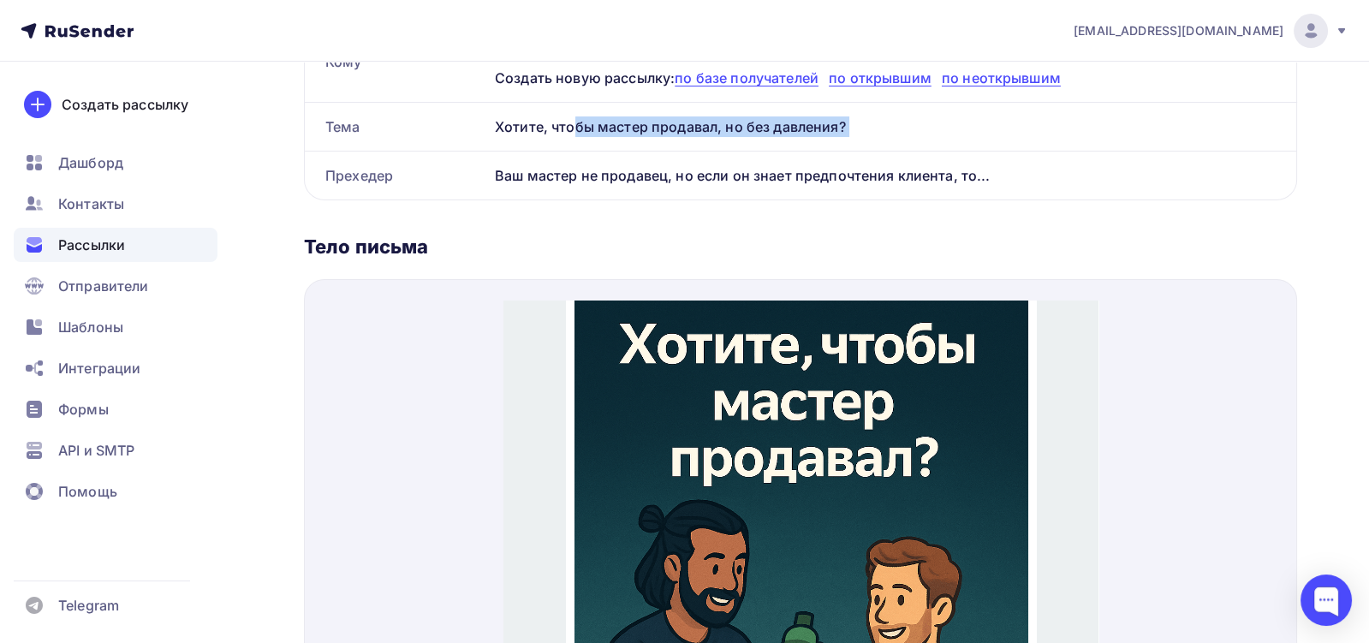
scroll to position [35, 0]
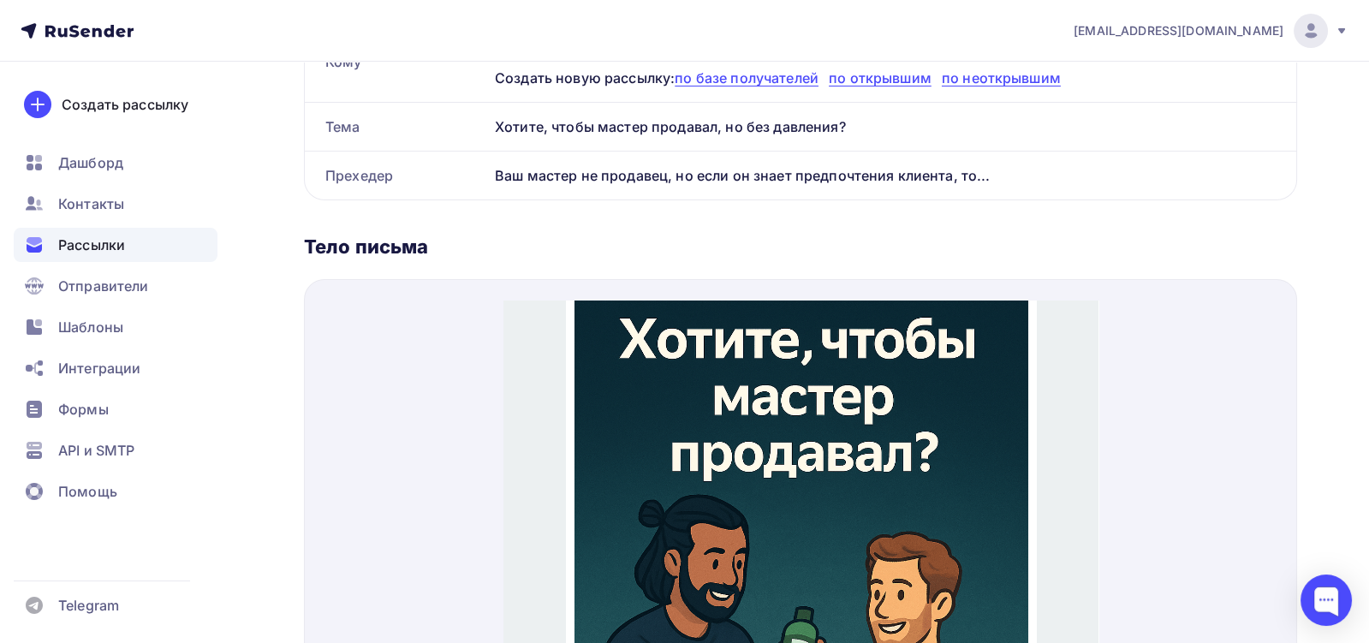
click at [682, 188] on div "Ваш мастер не продавец, но если он знает предпочтения клиента, то..." at bounding box center [892, 176] width 808 height 48
click at [684, 178] on div "Ваш мастер не продавец, но если он знает предпочтения клиента, то..." at bounding box center [892, 176] width 808 height 48
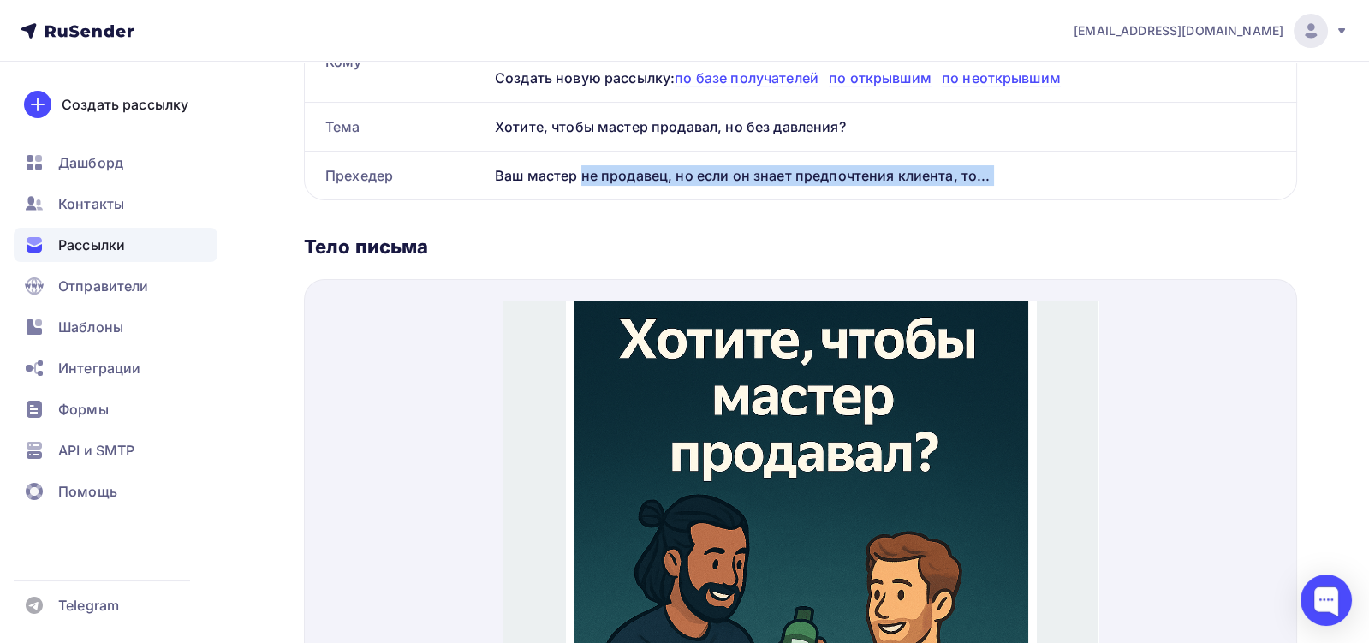
click at [684, 178] on div "Ваш мастер не продавец, но если он знает предпочтения клиента, то..." at bounding box center [892, 176] width 808 height 48
copy div "Ваш мастер не продавец, но если он знает предпочтения клиента, то... Название р…"
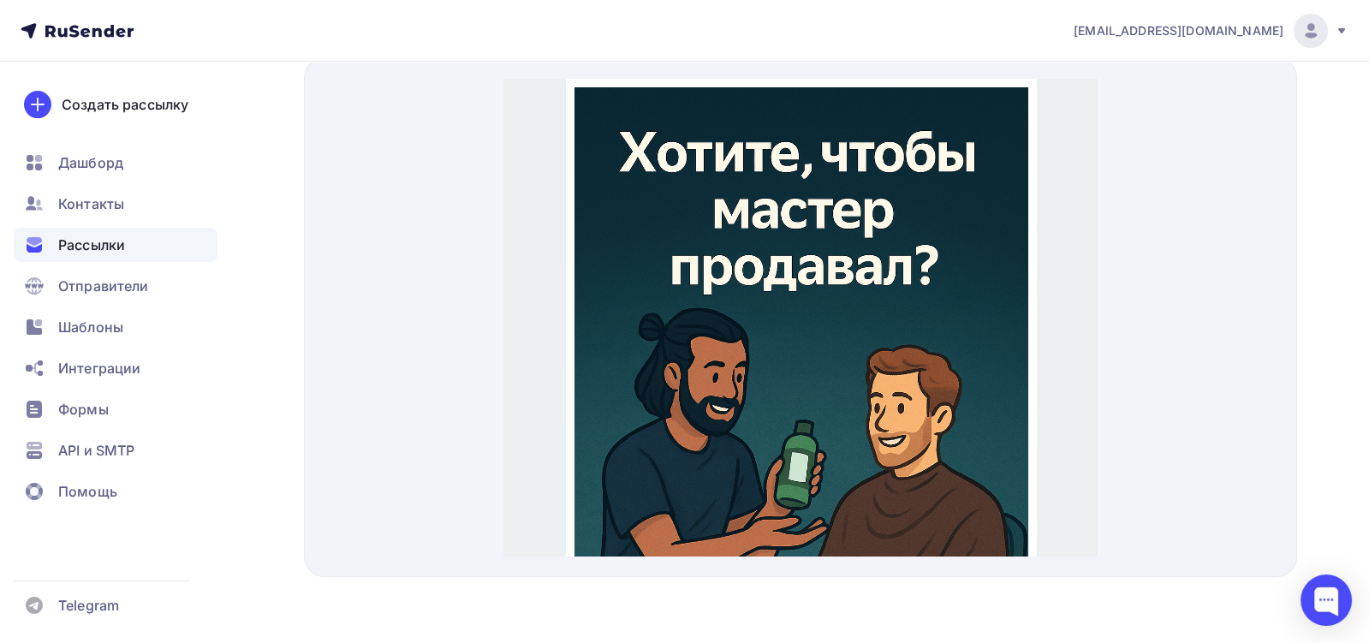
scroll to position [0, 0]
